Goal: Find specific page/section: Find specific page/section

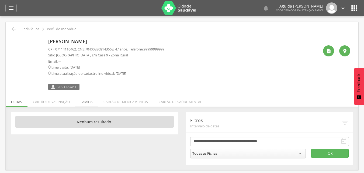
click at [87, 99] on li "Família" at bounding box center [86, 100] width 23 height 13
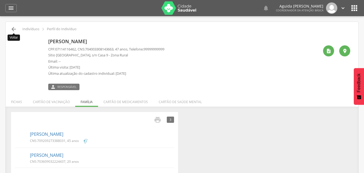
click at [15, 27] on icon "" at bounding box center [14, 29] width 6 height 6
click at [14, 29] on icon "" at bounding box center [14, 29] width 6 height 6
click at [11, 29] on icon "" at bounding box center [14, 29] width 6 height 6
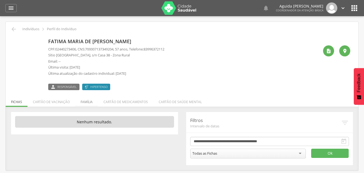
click at [81, 102] on li "Família" at bounding box center [86, 100] width 23 height 13
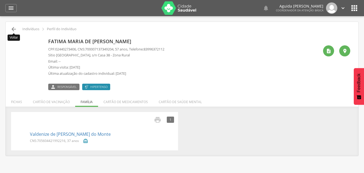
click at [14, 27] on icon "" at bounding box center [14, 29] width 6 height 6
